Goal: Find contact information: Find contact information

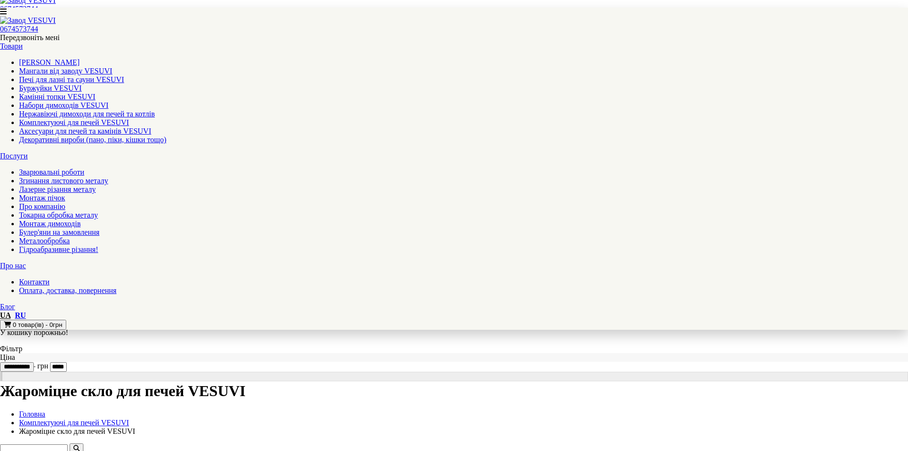
scroll to position [286, 0]
